Goal: Transaction & Acquisition: Purchase product/service

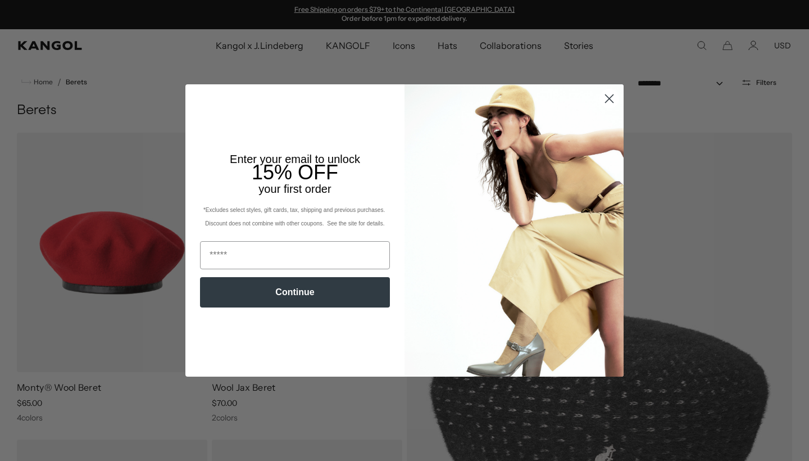
click at [611, 99] on icon "Close dialog" at bounding box center [610, 98] width 8 height 8
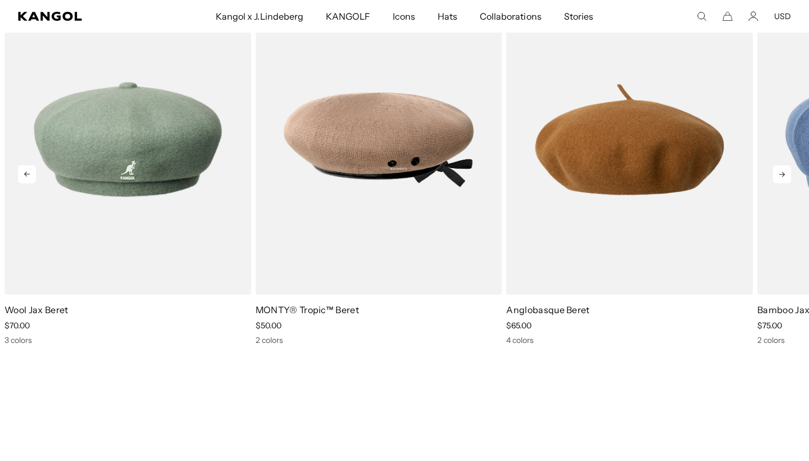
click at [784, 174] on icon at bounding box center [782, 174] width 6 height 5
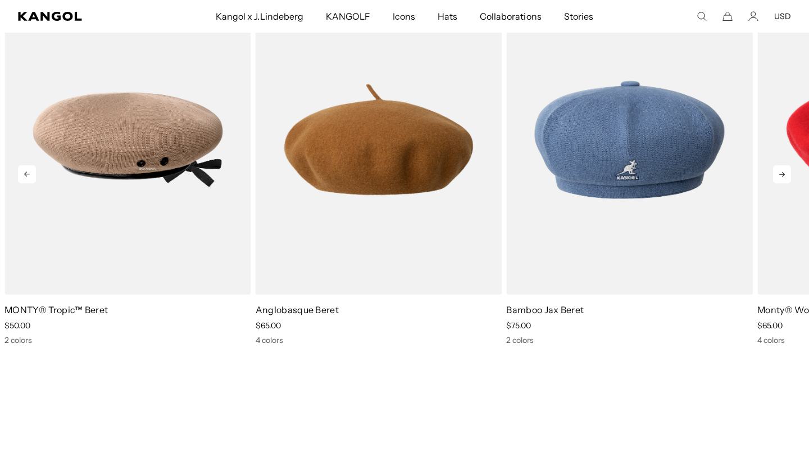
click at [784, 174] on icon at bounding box center [782, 174] width 6 height 5
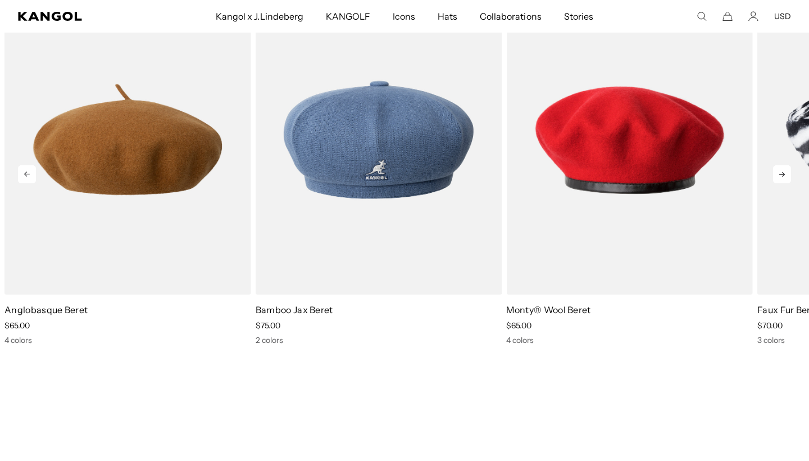
scroll to position [0, 231]
click at [784, 174] on icon at bounding box center [782, 174] width 6 height 5
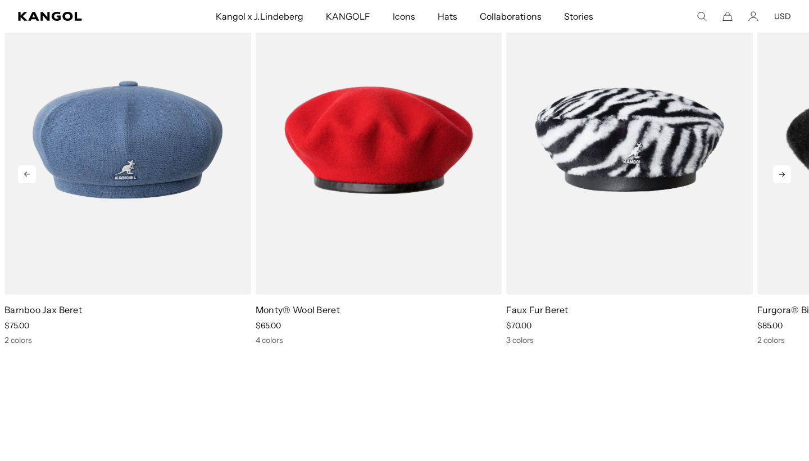
click at [784, 174] on icon at bounding box center [782, 174] width 6 height 5
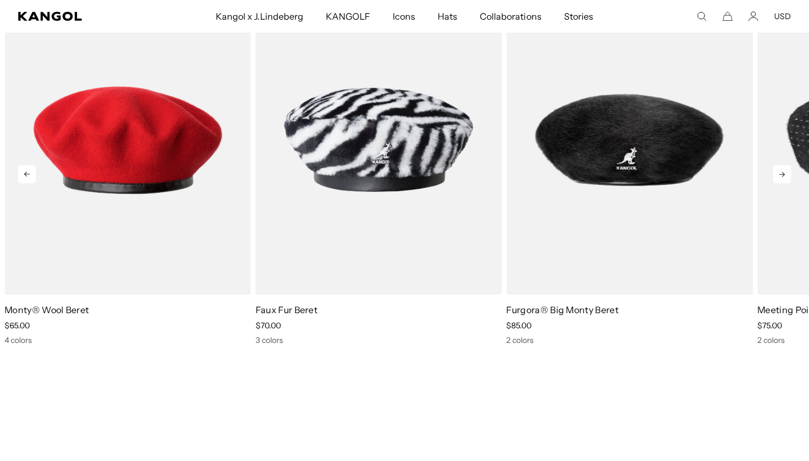
scroll to position [0, 0]
click at [784, 174] on icon at bounding box center [782, 174] width 6 height 5
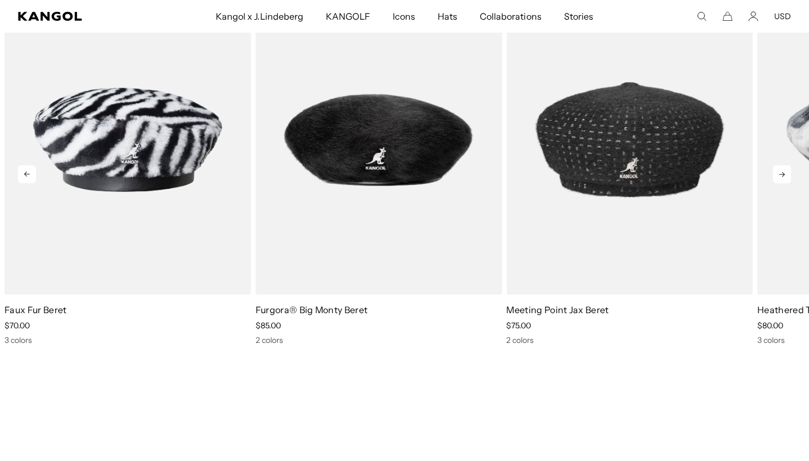
click at [784, 174] on icon at bounding box center [782, 174] width 6 height 5
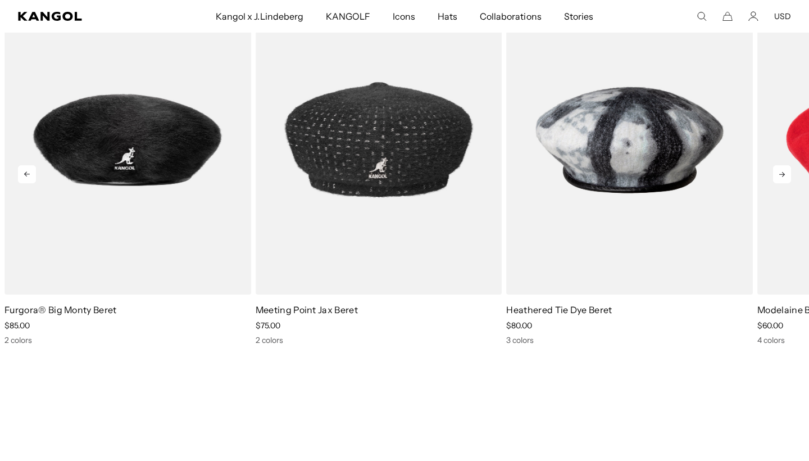
click at [784, 174] on icon at bounding box center [782, 174] width 6 height 5
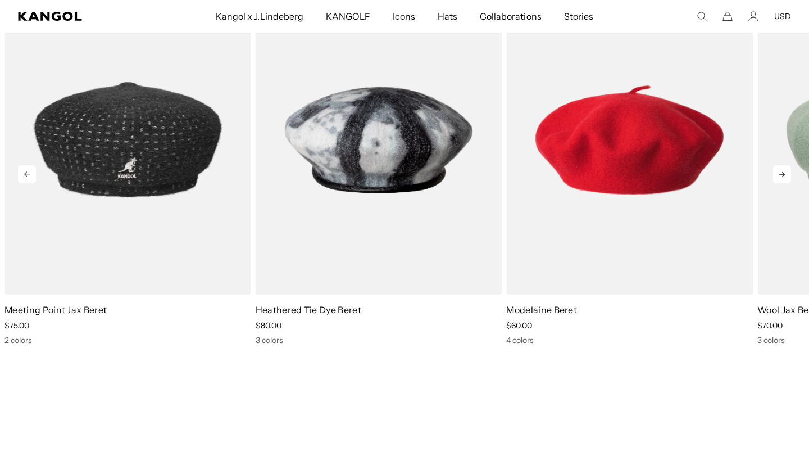
click at [784, 174] on icon at bounding box center [782, 174] width 6 height 5
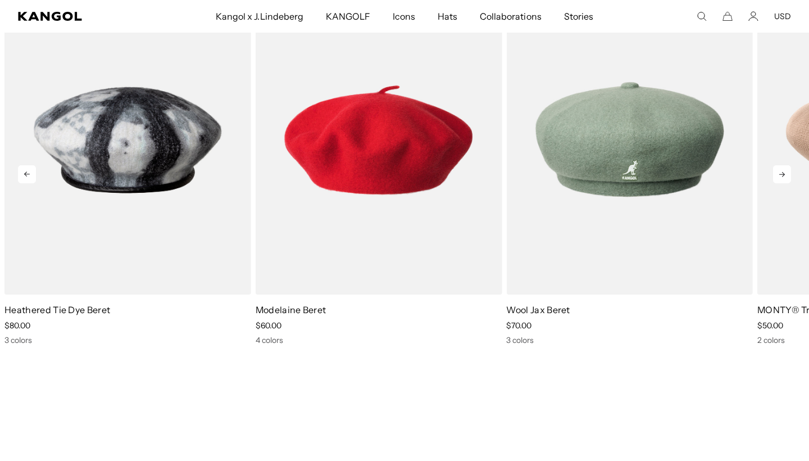
scroll to position [0, 231]
click at [784, 174] on icon at bounding box center [782, 174] width 6 height 5
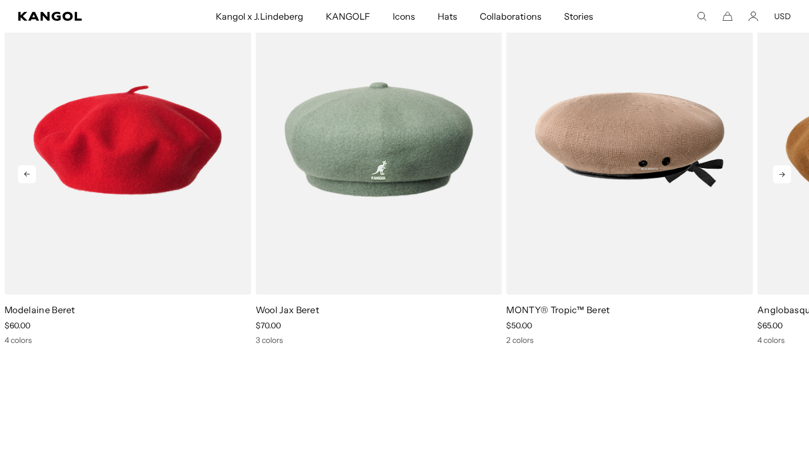
click at [784, 174] on icon at bounding box center [782, 174] width 6 height 5
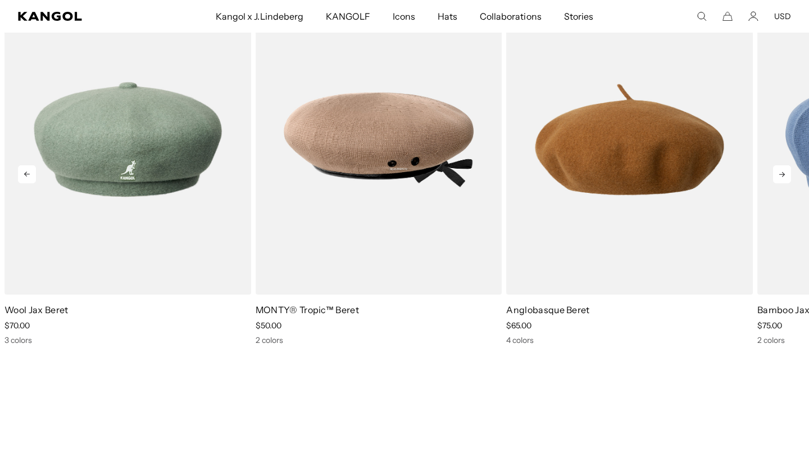
click at [784, 174] on icon at bounding box center [782, 174] width 6 height 5
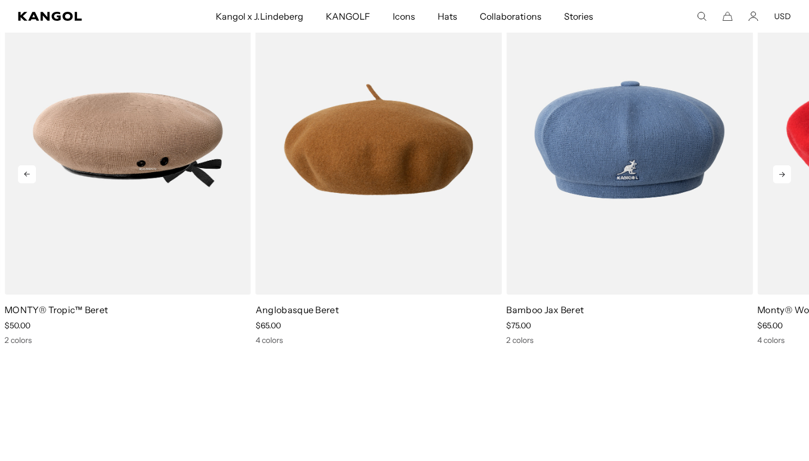
click at [784, 174] on icon at bounding box center [782, 174] width 6 height 5
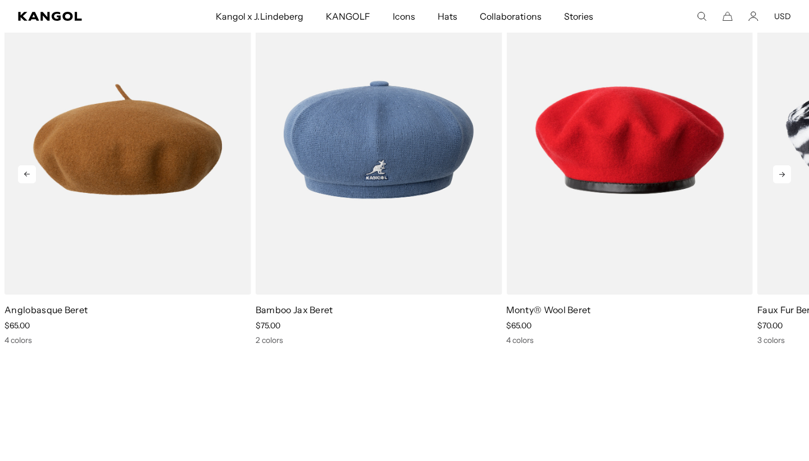
click at [784, 174] on icon at bounding box center [782, 174] width 6 height 5
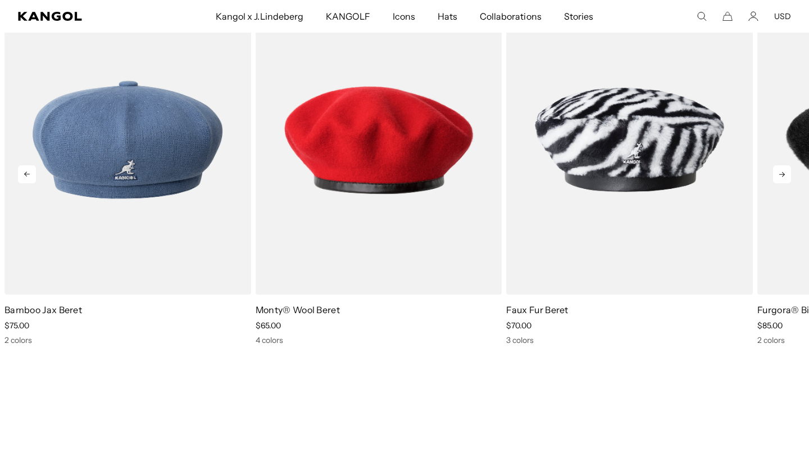
click at [784, 174] on icon at bounding box center [782, 174] width 6 height 5
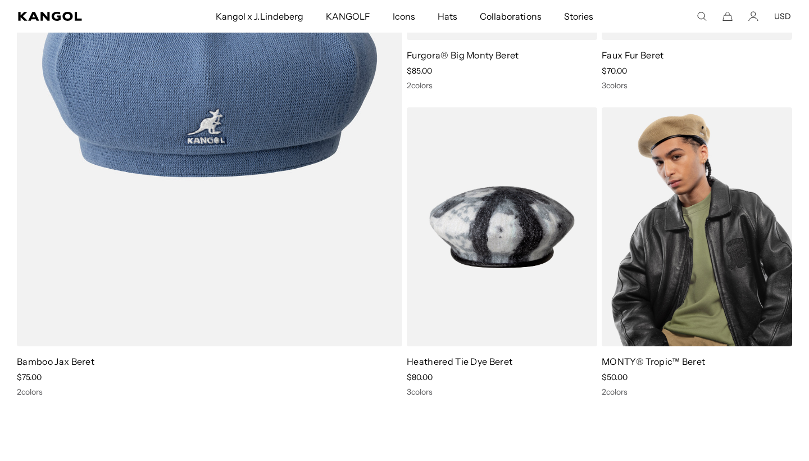
click at [711, 271] on img at bounding box center [697, 226] width 190 height 239
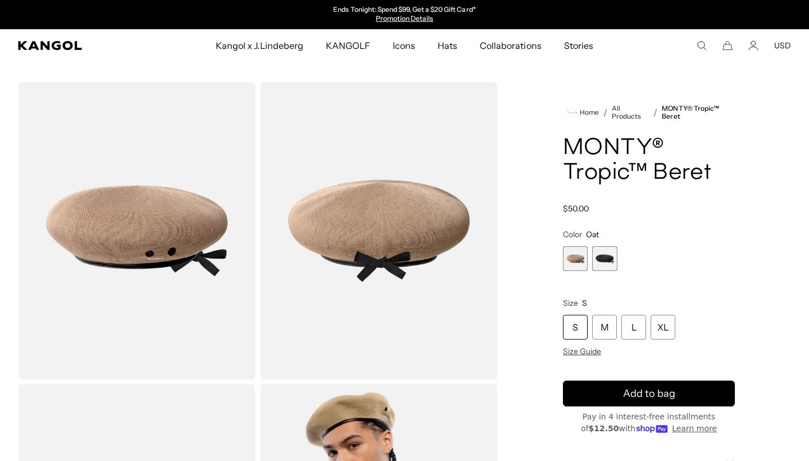
click at [602, 260] on span "2 of 2" at bounding box center [604, 258] width 25 height 25
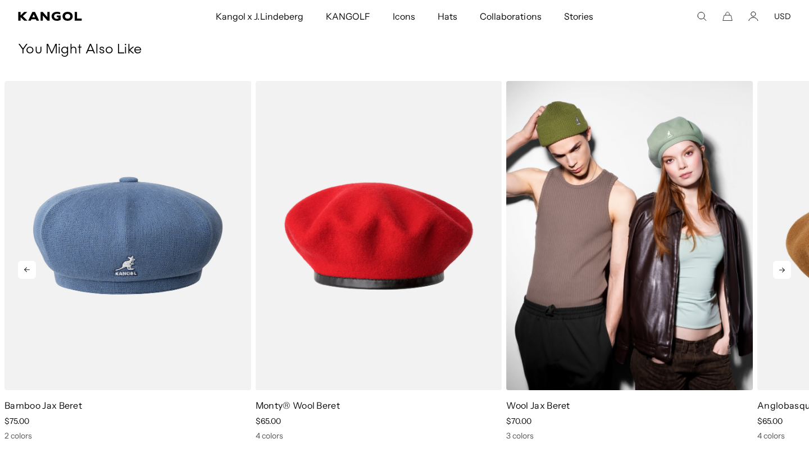
scroll to position [0, 231]
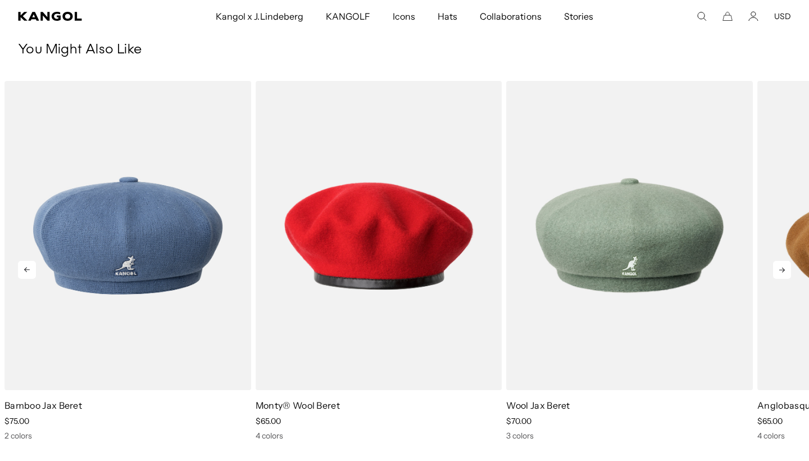
click at [778, 271] on icon at bounding box center [782, 270] width 18 height 18
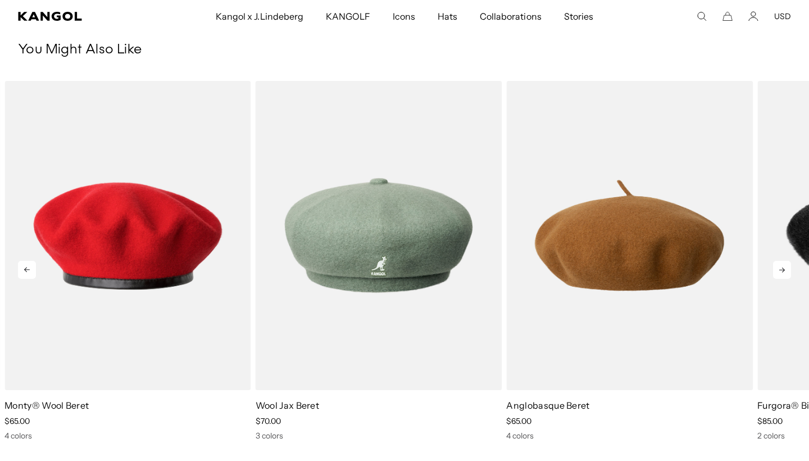
click at [778, 271] on icon at bounding box center [782, 270] width 18 height 18
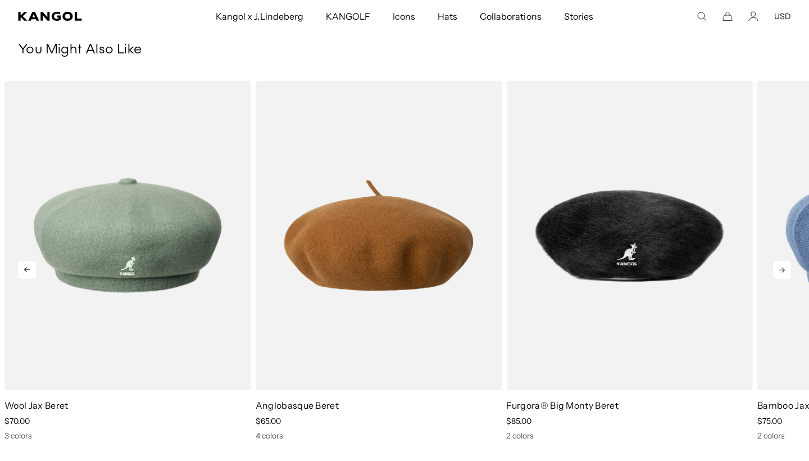
click at [778, 271] on icon at bounding box center [782, 270] width 18 height 18
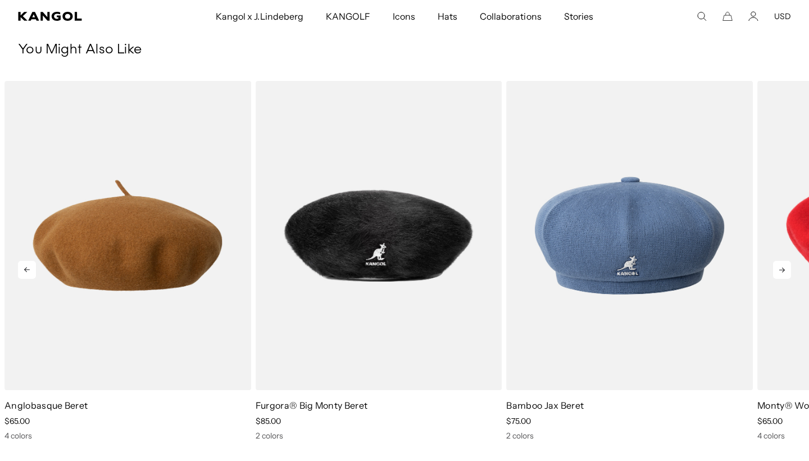
scroll to position [0, 0]
click at [778, 271] on icon at bounding box center [782, 270] width 18 height 18
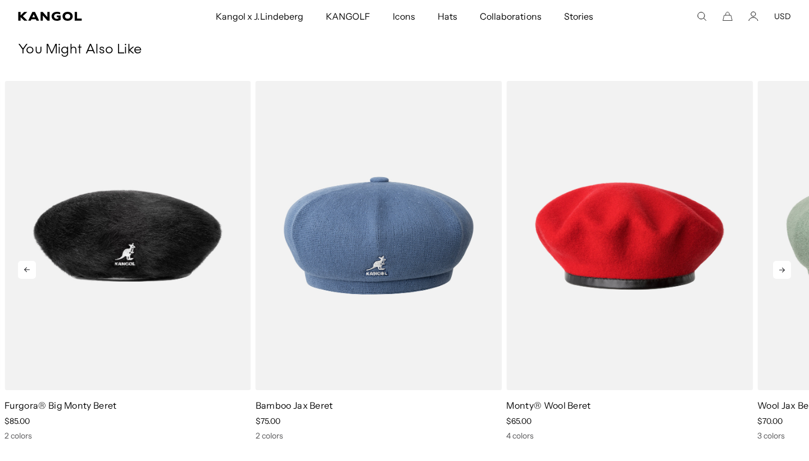
click at [778, 271] on icon at bounding box center [782, 270] width 18 height 18
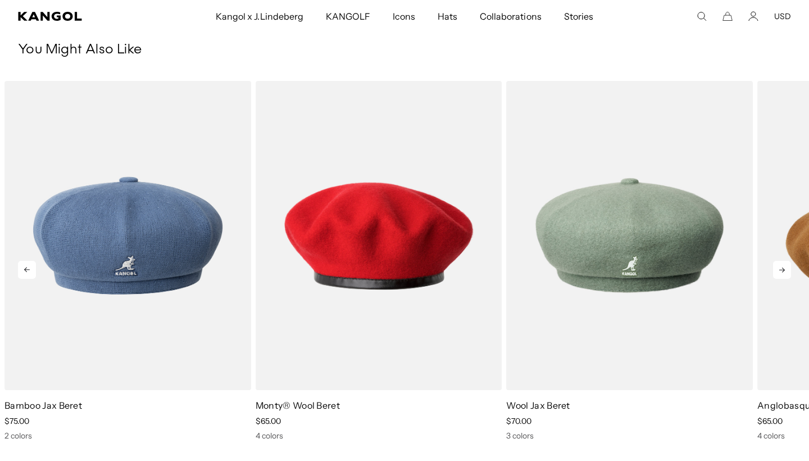
click at [778, 271] on icon at bounding box center [782, 270] width 18 height 18
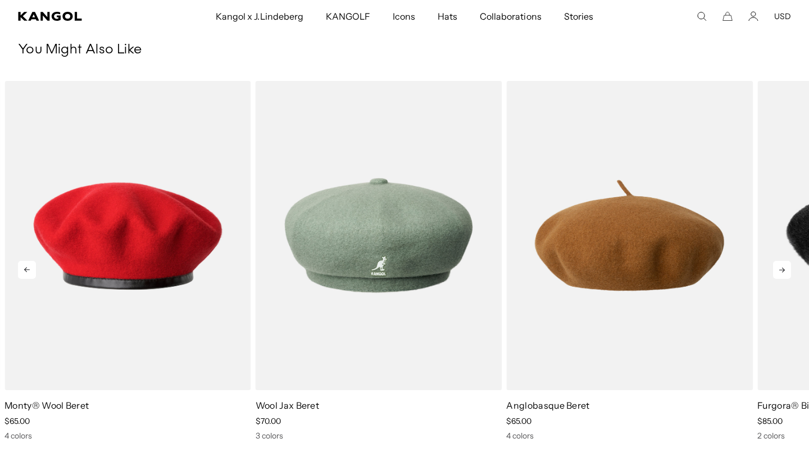
click at [778, 271] on icon at bounding box center [782, 270] width 18 height 18
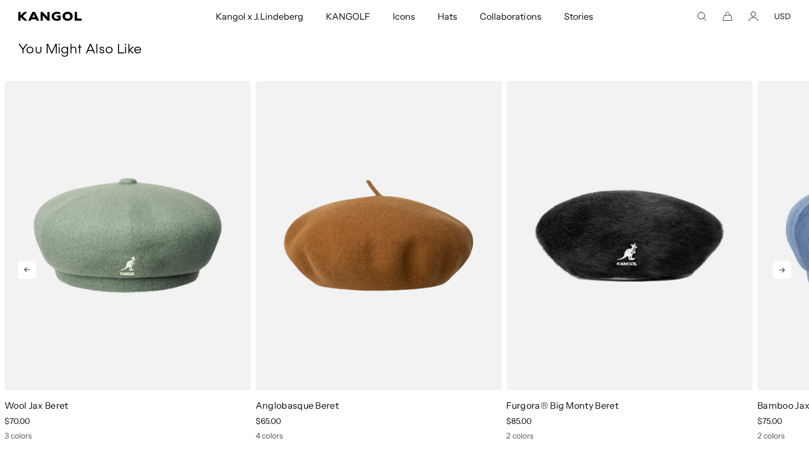
click at [778, 271] on icon at bounding box center [782, 270] width 18 height 18
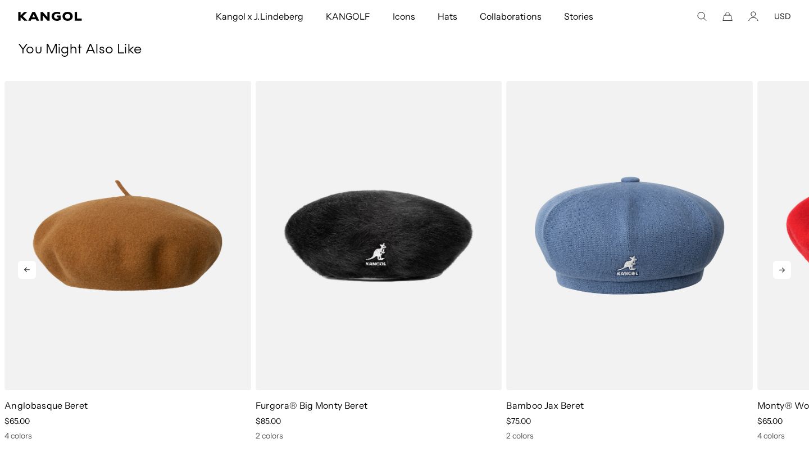
scroll to position [0, 231]
click at [778, 271] on icon at bounding box center [782, 270] width 18 height 18
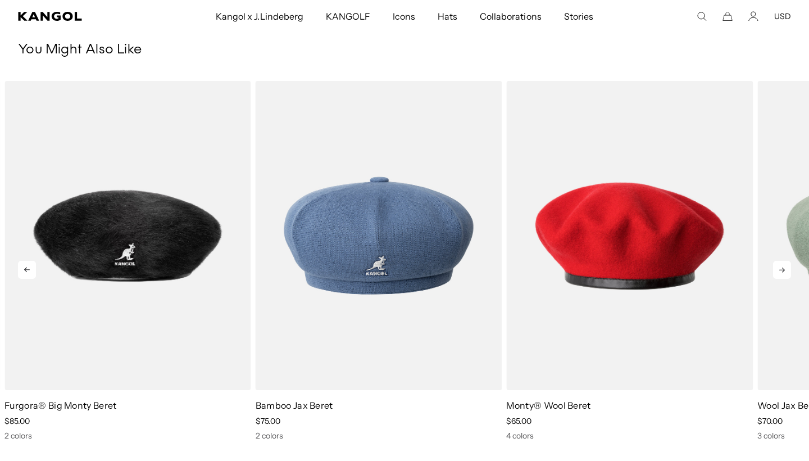
click at [778, 271] on icon at bounding box center [782, 270] width 18 height 18
